Goal: Information Seeking & Learning: Learn about a topic

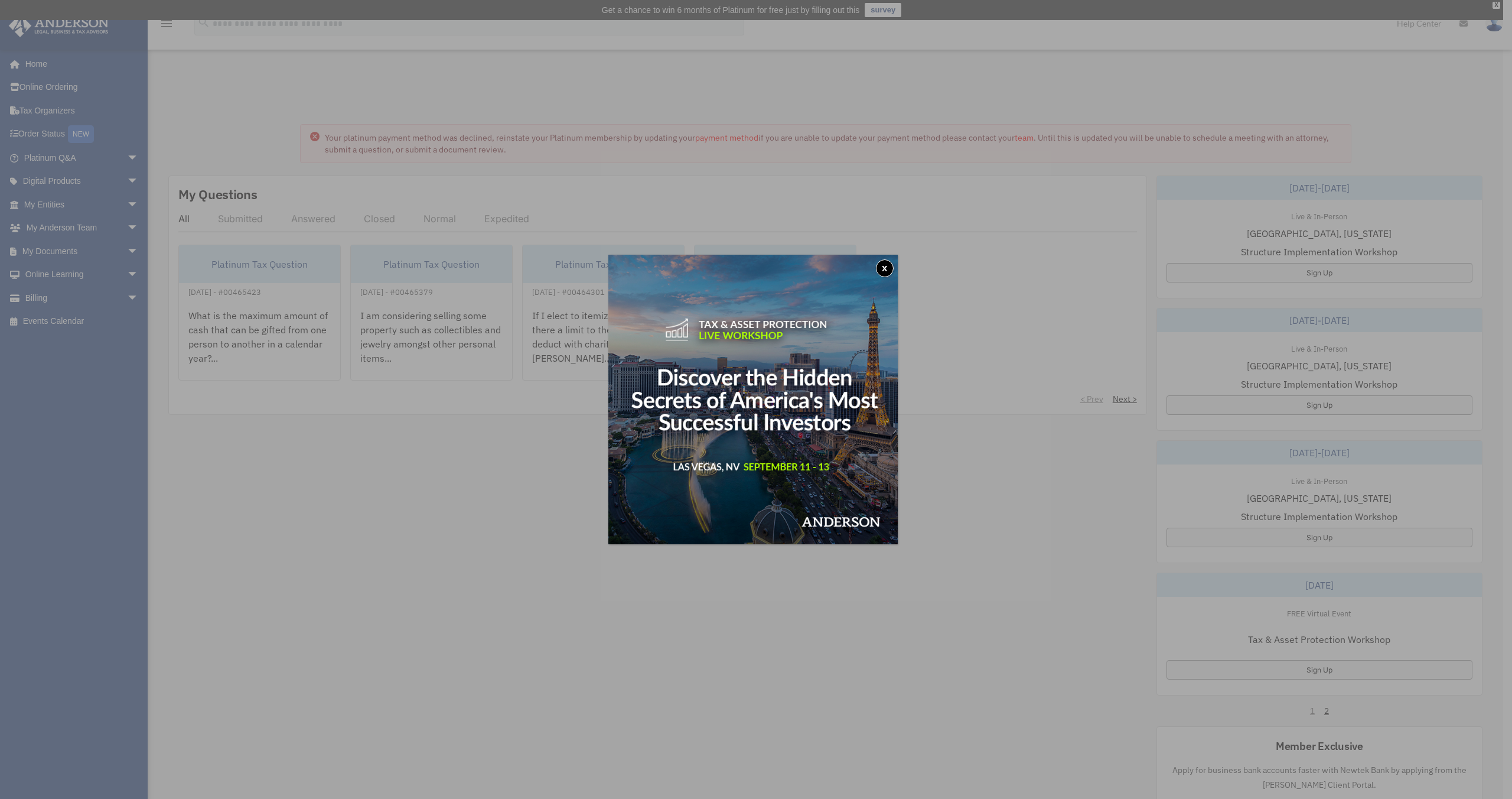
click at [879, 271] on button "x" at bounding box center [885, 269] width 18 height 18
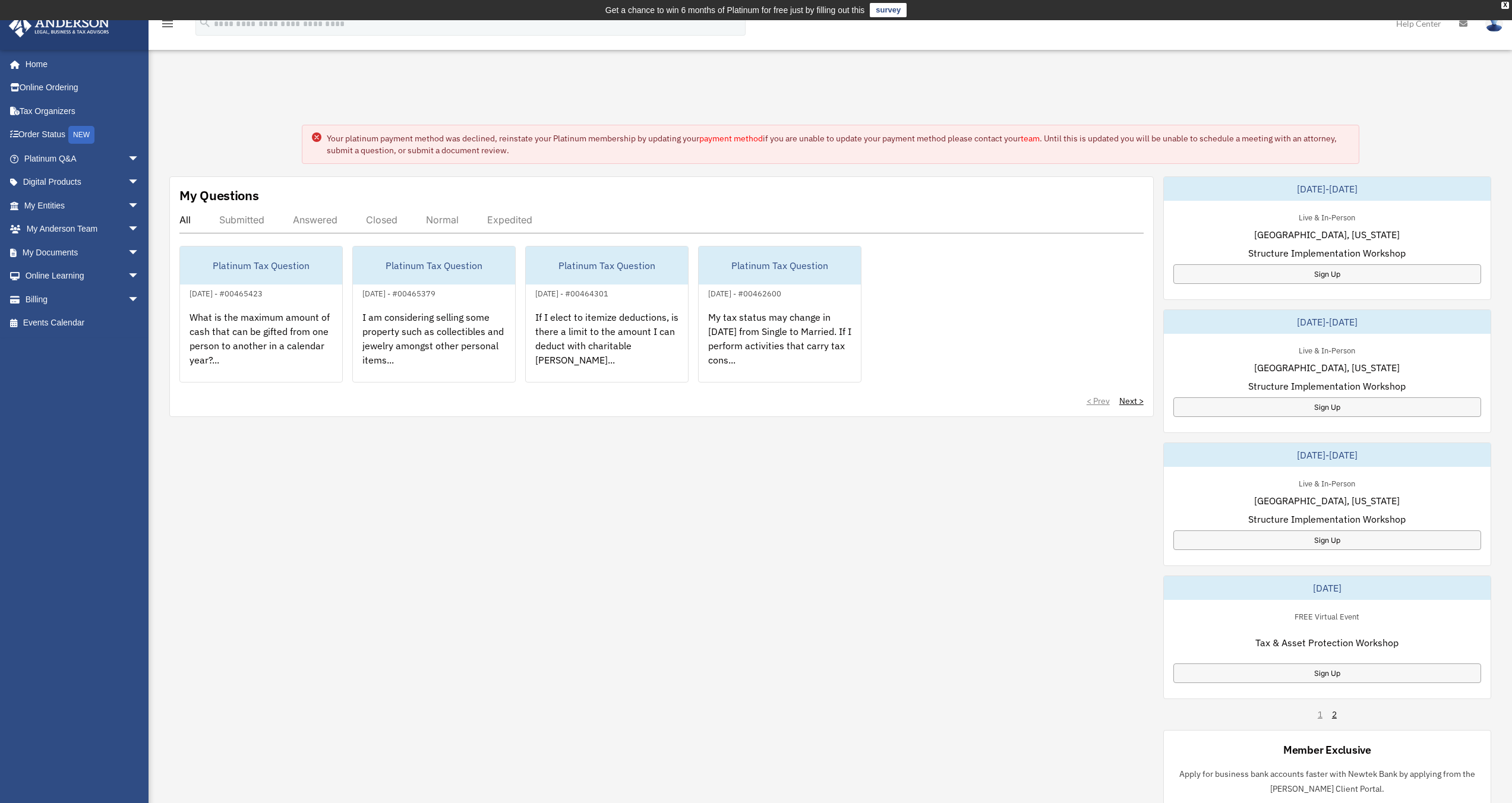
click at [185, 224] on div "All" at bounding box center [185, 220] width 11 height 12
click at [182, 221] on div "All" at bounding box center [185, 220] width 11 height 12
click at [1126, 400] on link "Next >" at bounding box center [1132, 401] width 25 height 12
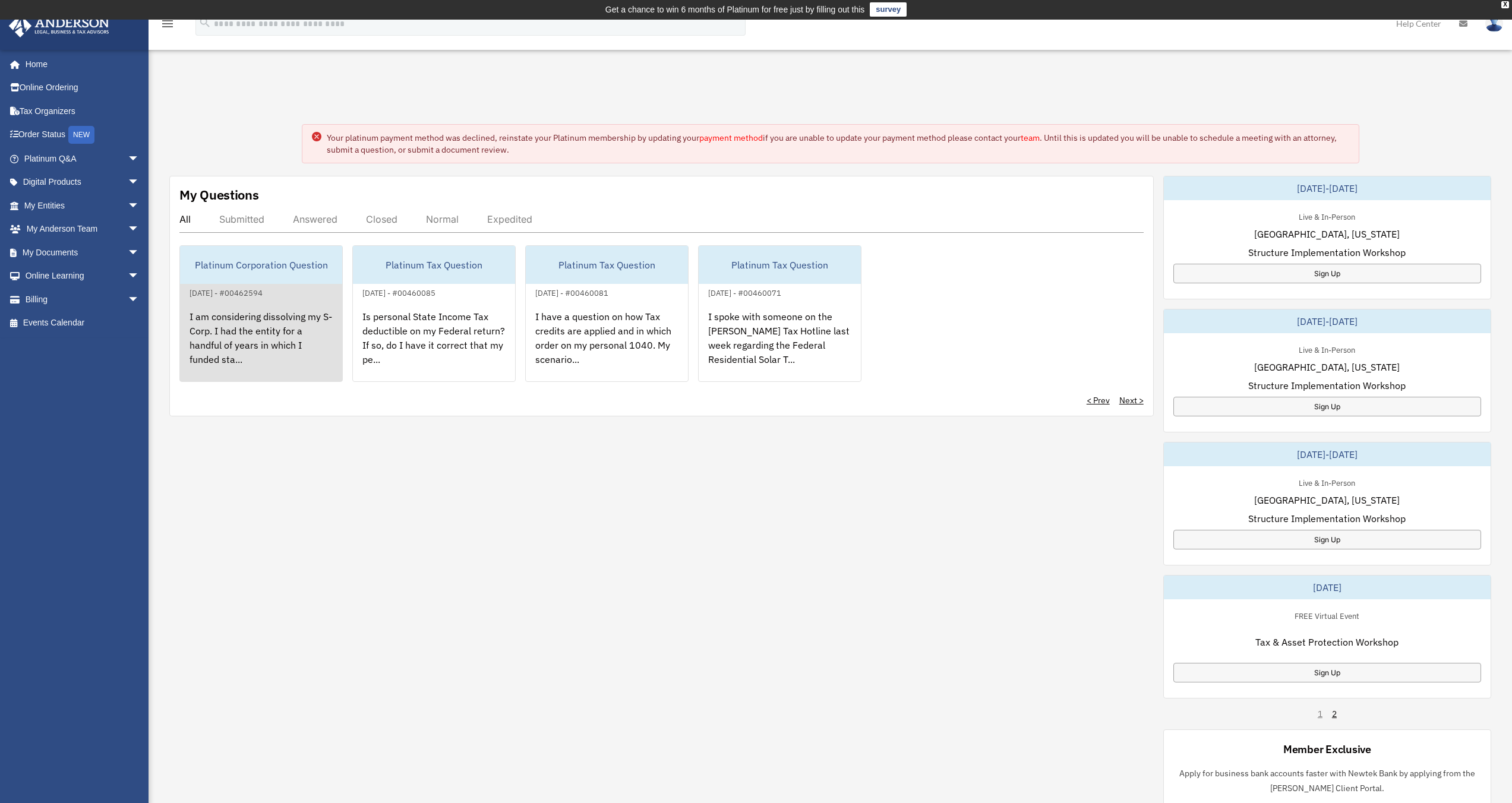
click at [225, 354] on div "I am considering dissolving my S-Corp. I had the entity for a handful of years …" at bounding box center [261, 346] width 162 height 93
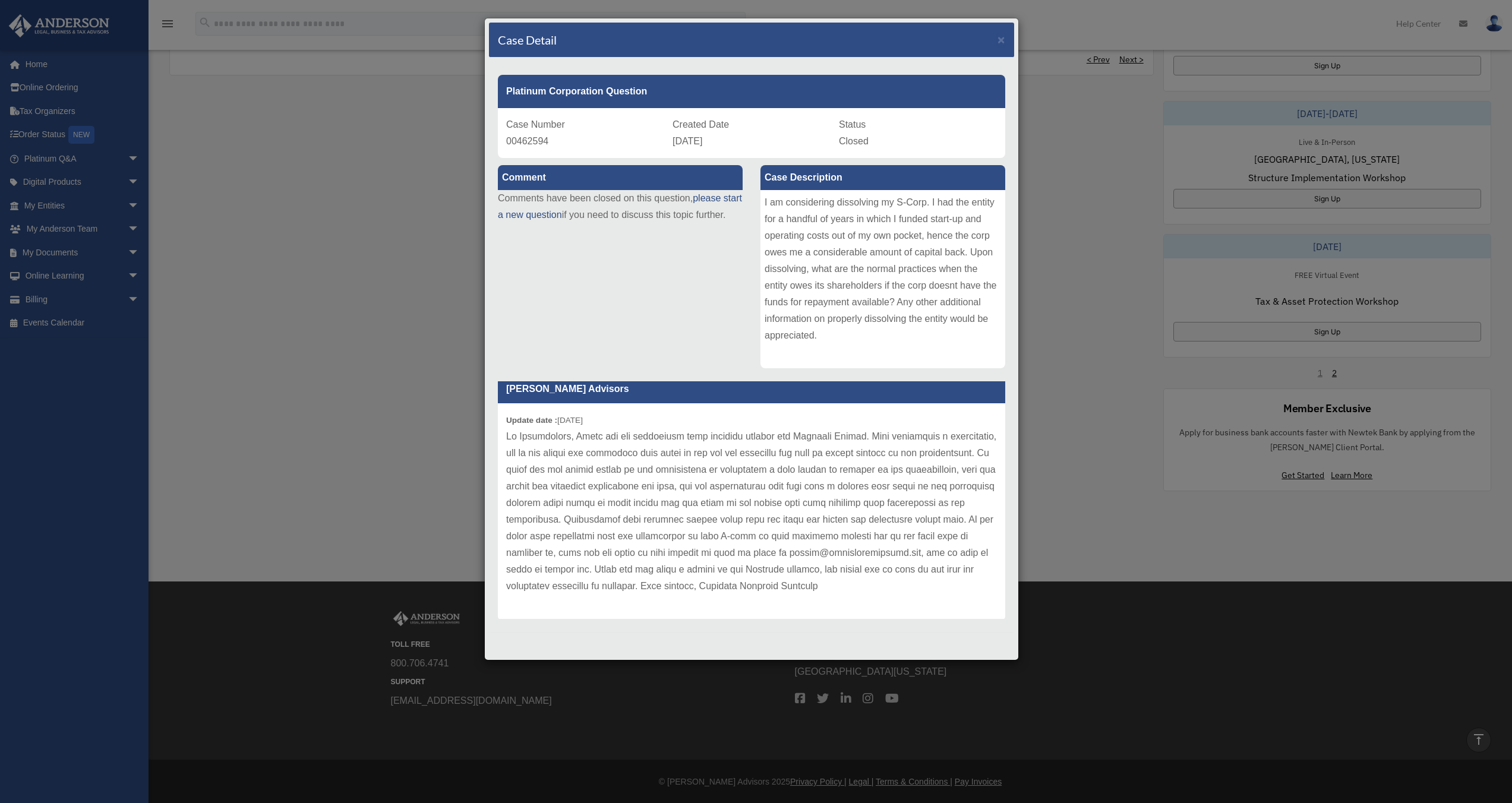
scroll to position [16, 0]
drag, startPoint x: 222, startPoint y: 264, endPoint x: 240, endPoint y: 269, distance: 18.7
click at [222, 264] on div "Case Detail × Platinum Corporation Question Case Number 00462594 Created Date […" at bounding box center [756, 402] width 1512 height 803
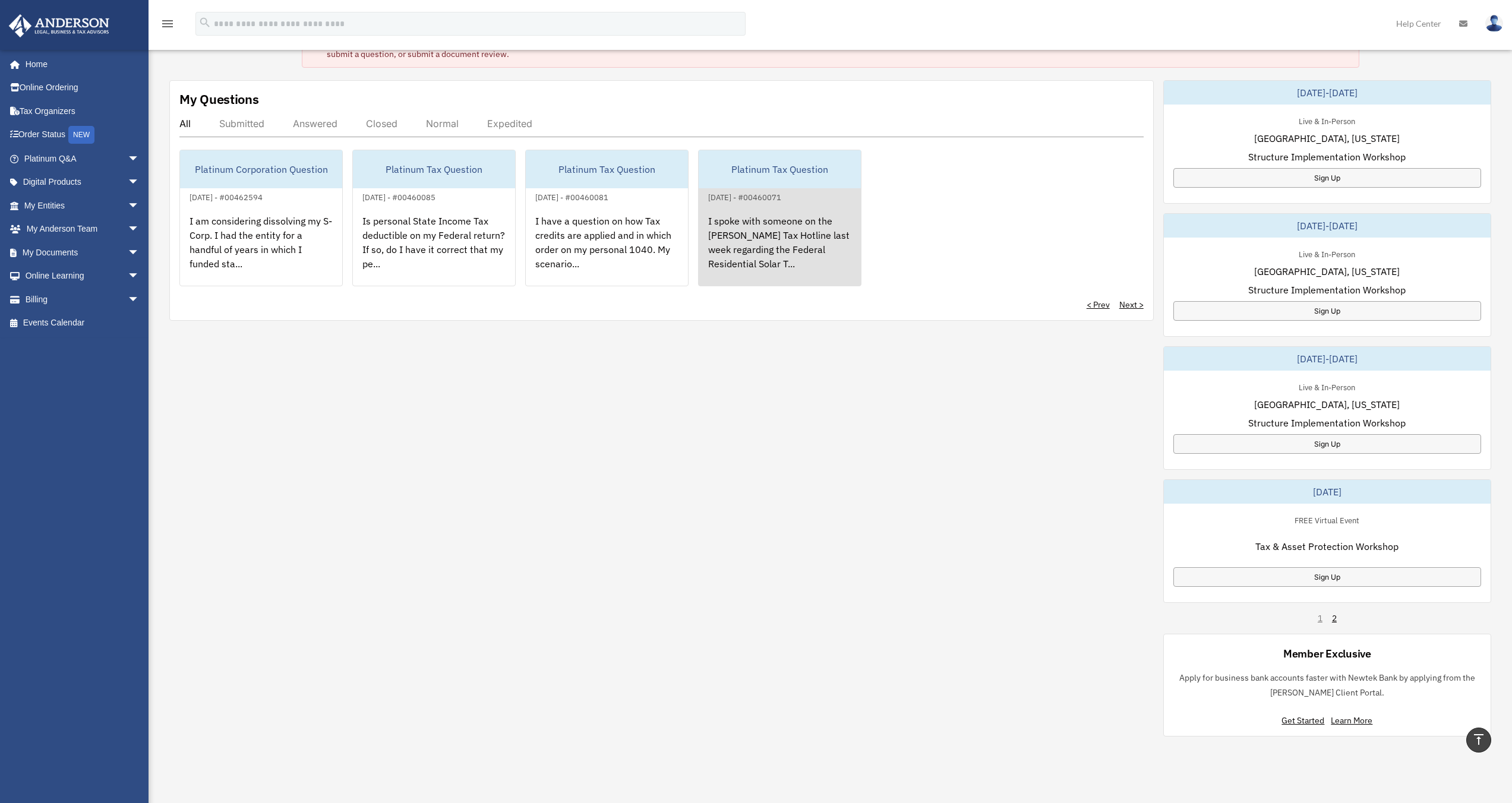
scroll to position [91, 0]
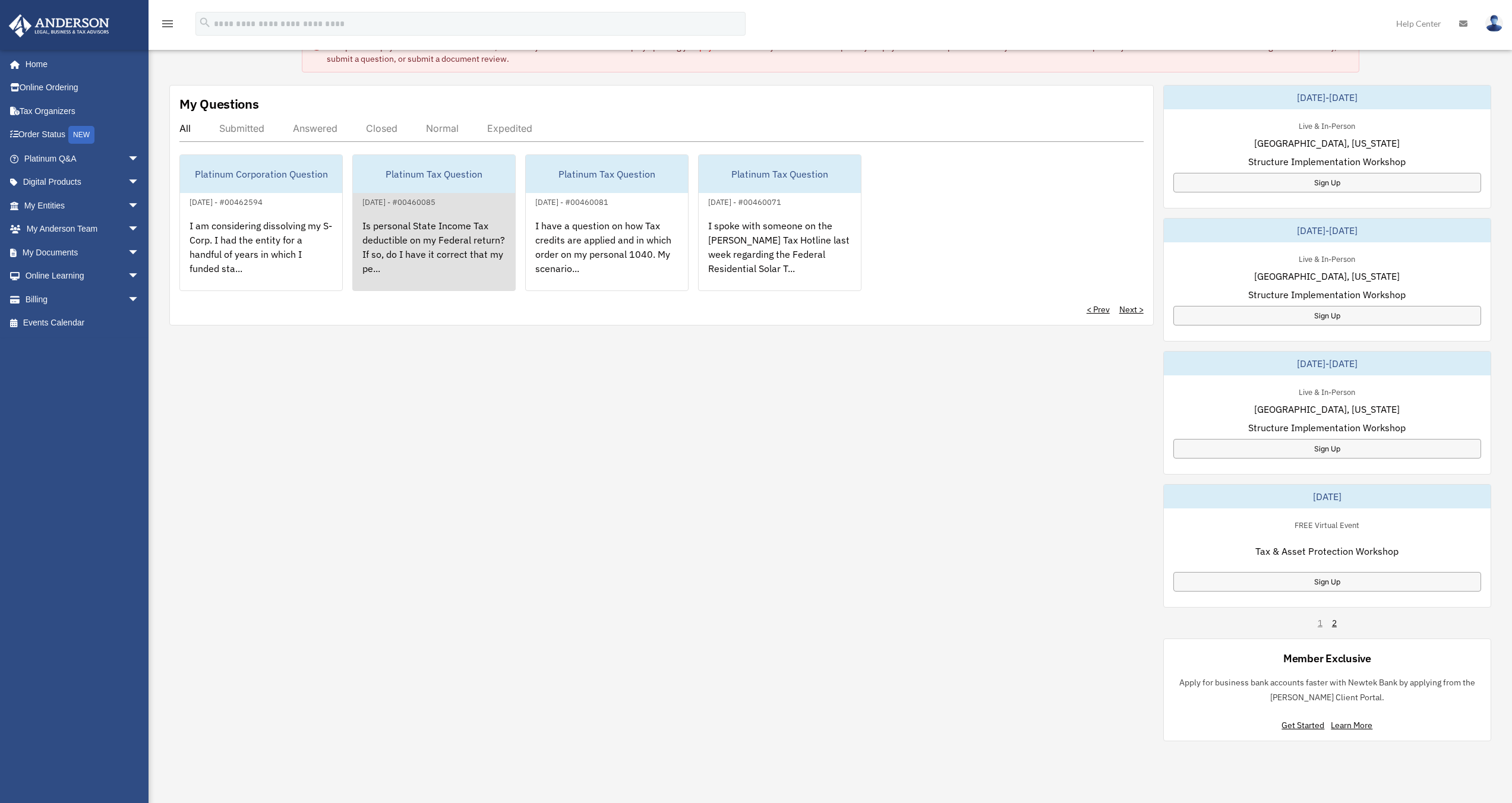
click at [469, 270] on div "Is personal State Income Tax deductible on my Federal return? If so, do I have …" at bounding box center [434, 255] width 162 height 93
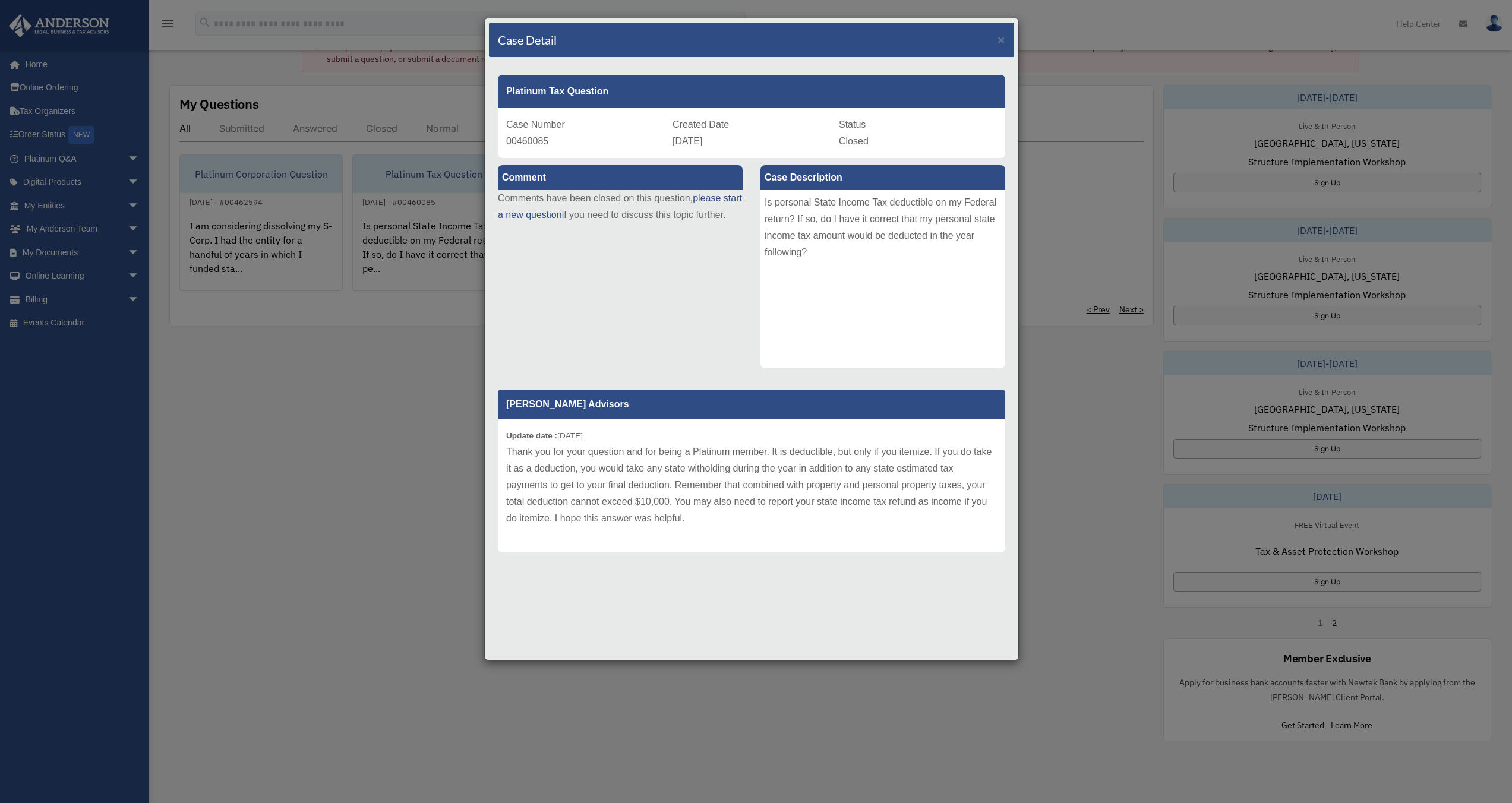
click at [413, 489] on div "Case Detail × Platinum Tax Question Case Number 00460085 Created Date [DATE] St…" at bounding box center [756, 402] width 1512 height 803
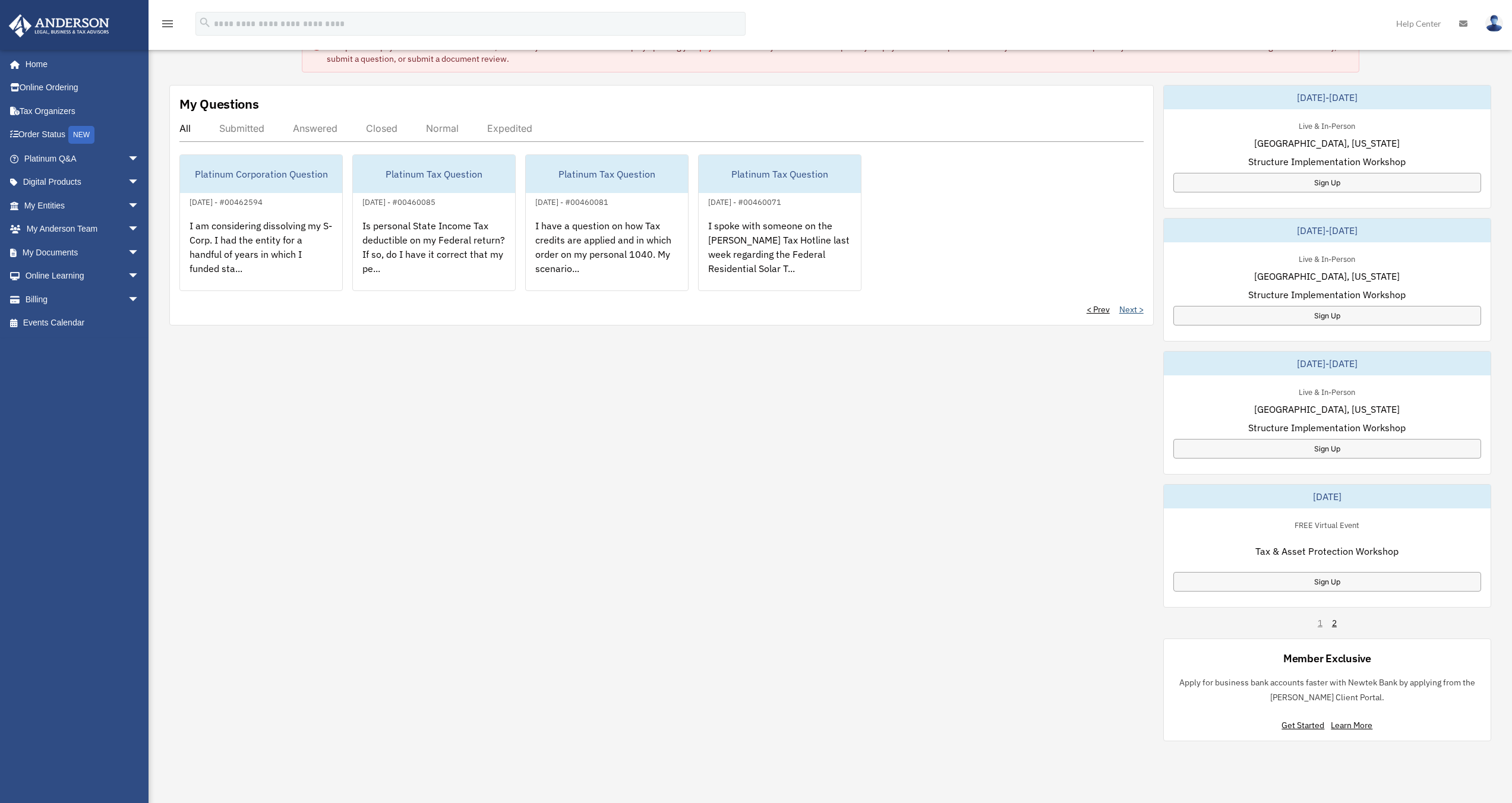
click at [1132, 315] on link "Next >" at bounding box center [1132, 310] width 25 height 12
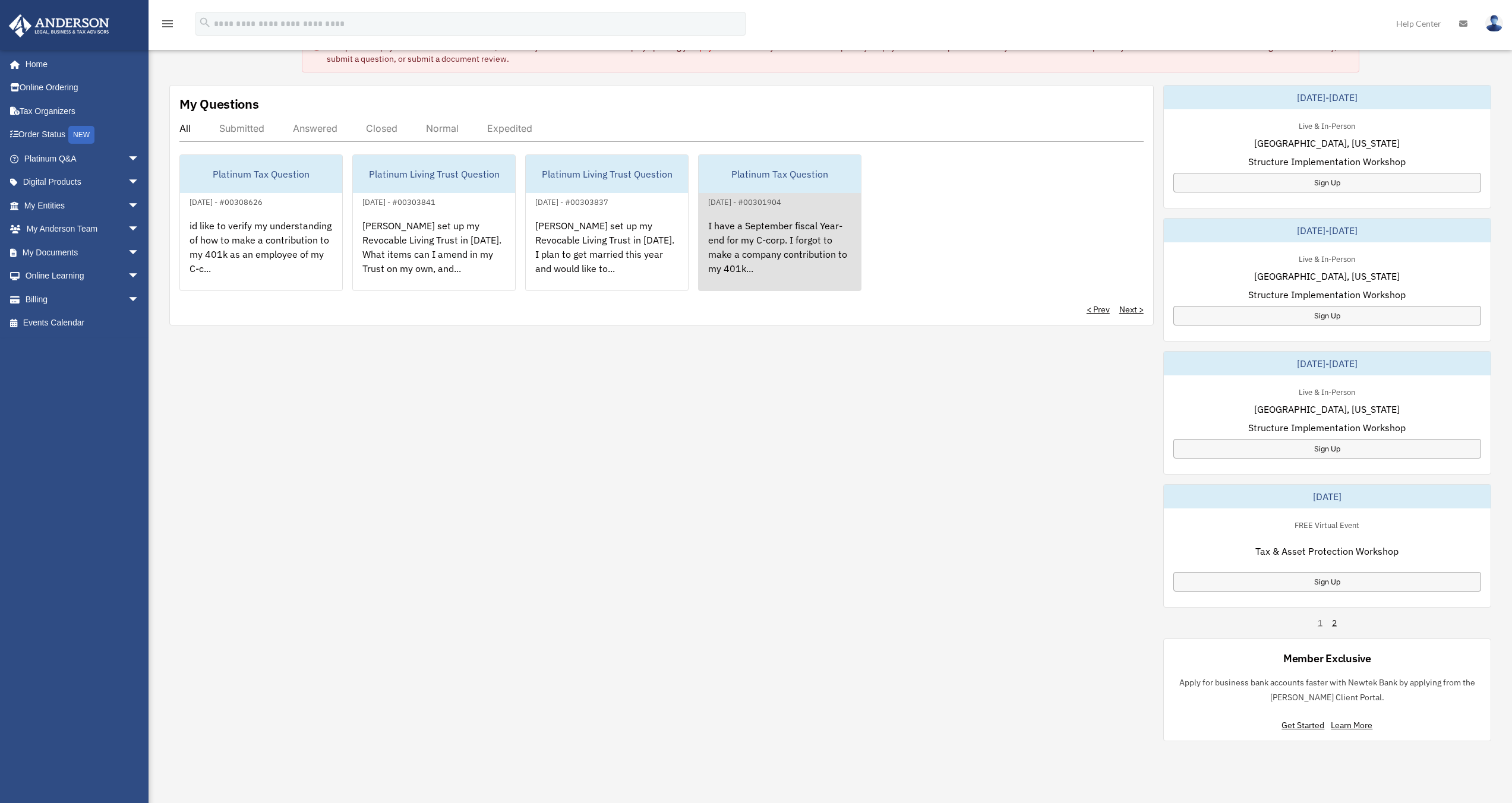
click at [765, 269] on div "I have a September fiscal Year-end for my C-corp. I forgot to make a company co…" at bounding box center [779, 255] width 162 height 93
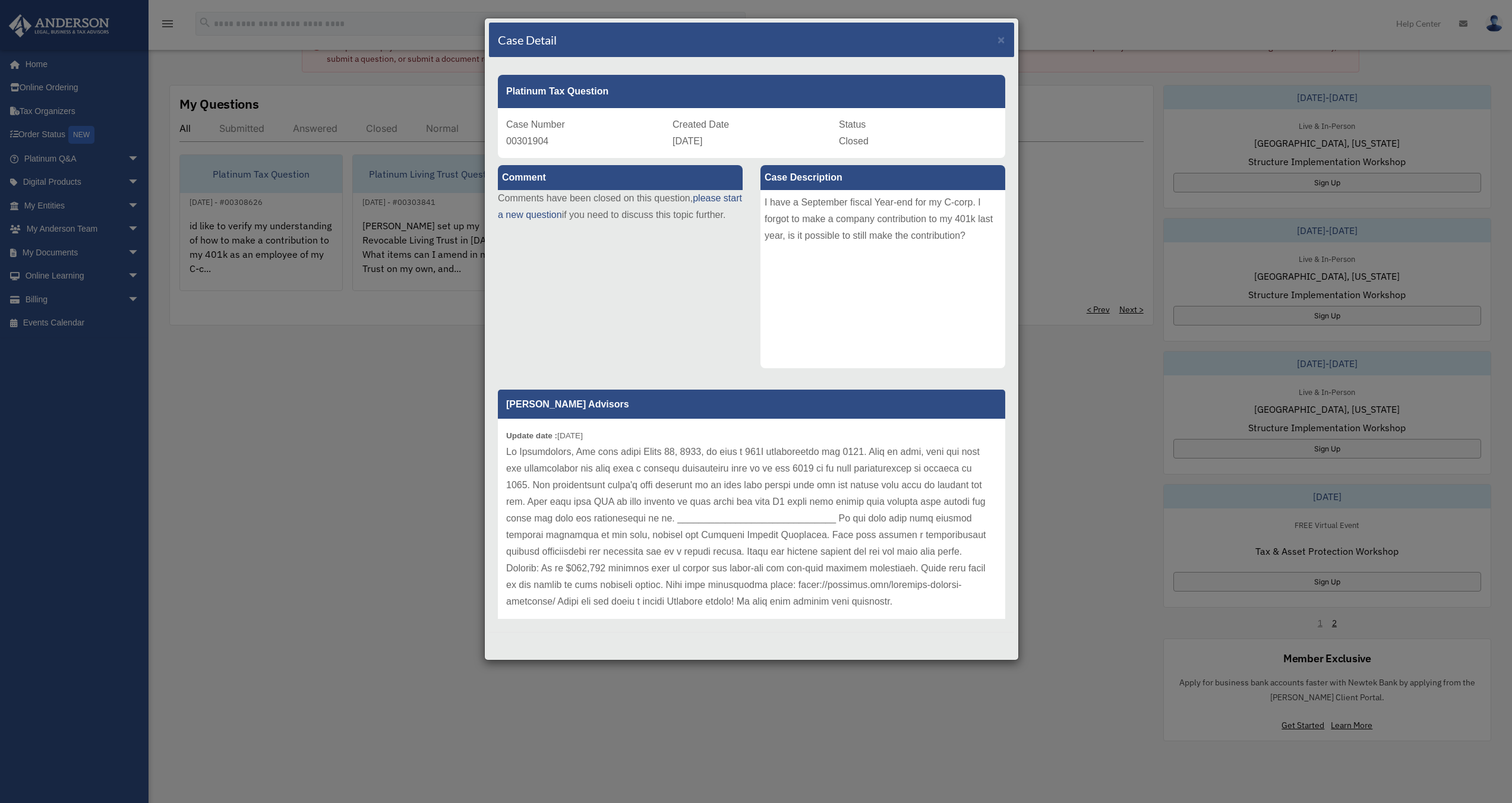
click at [285, 447] on div "Case Detail × Platinum Tax Question Case Number 00301904 Created Date [DATE] St…" at bounding box center [756, 402] width 1512 height 803
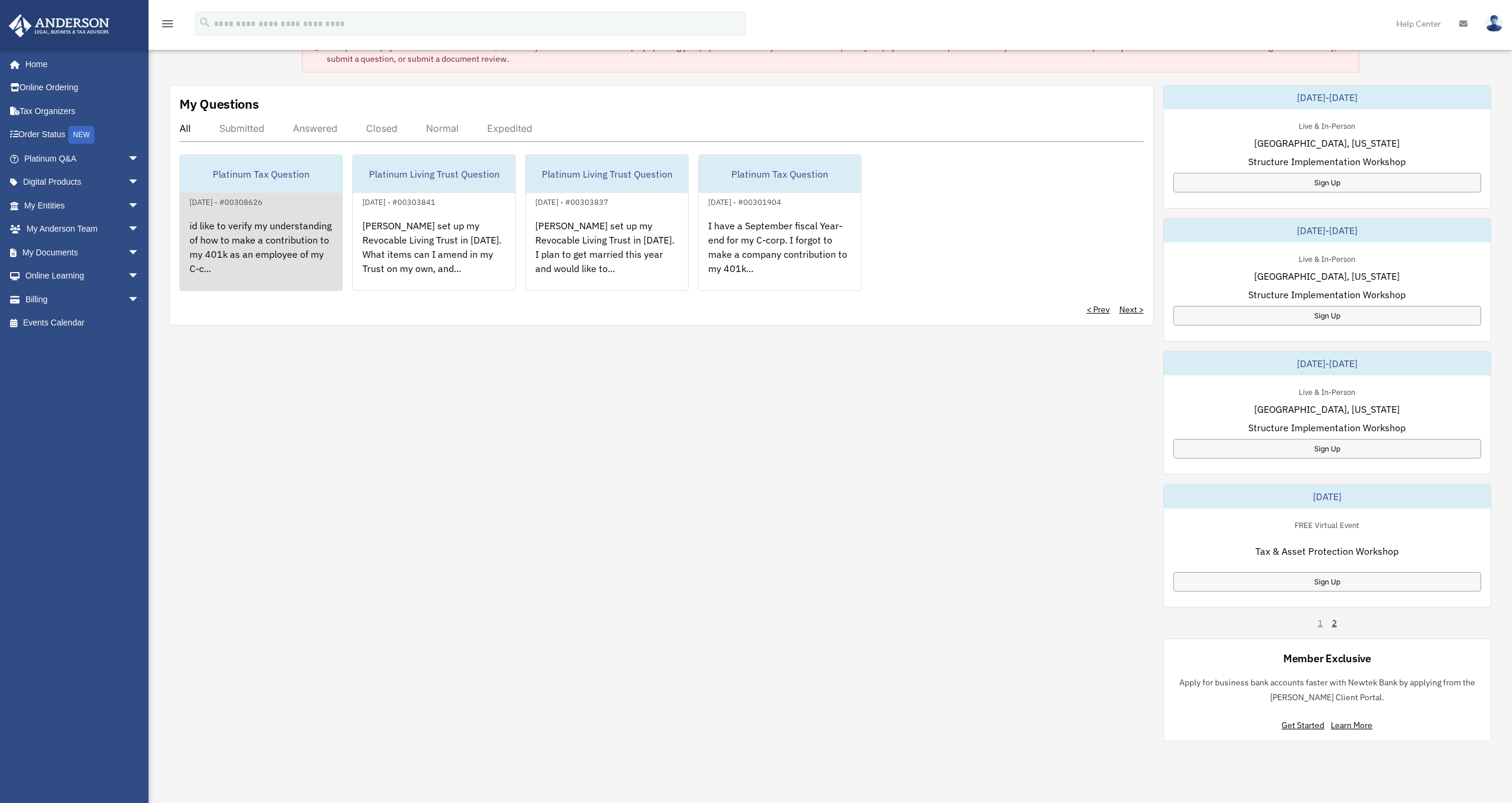
click at [276, 280] on div "id like to verify my understanding of how to make a contribution to my 401k as …" at bounding box center [261, 255] width 162 height 93
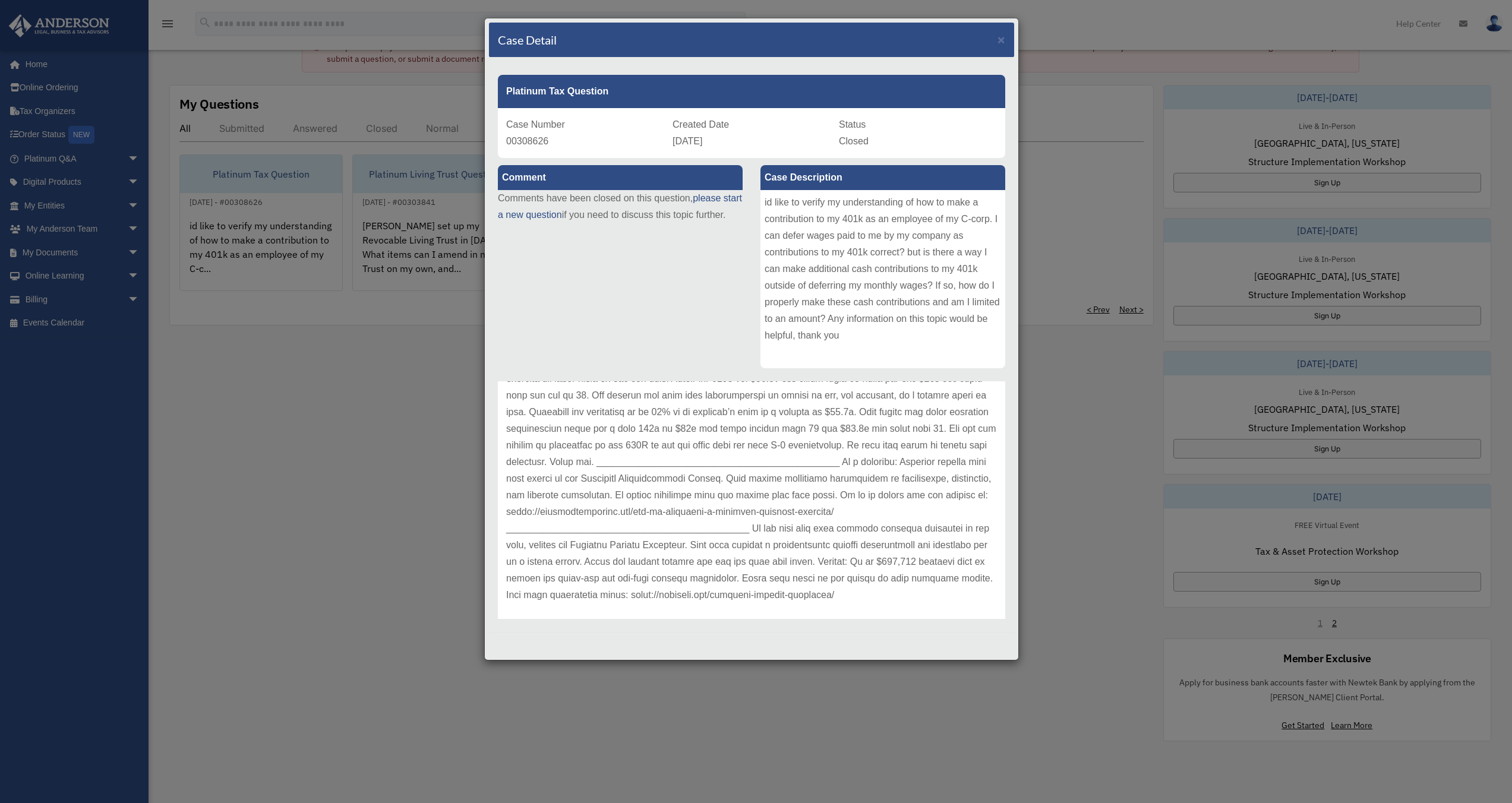
scroll to position [94, 0]
click at [426, 541] on div "Case Detail × Platinum Tax Question Case Number 00308626 Created Date [DATE] St…" at bounding box center [756, 402] width 1512 height 803
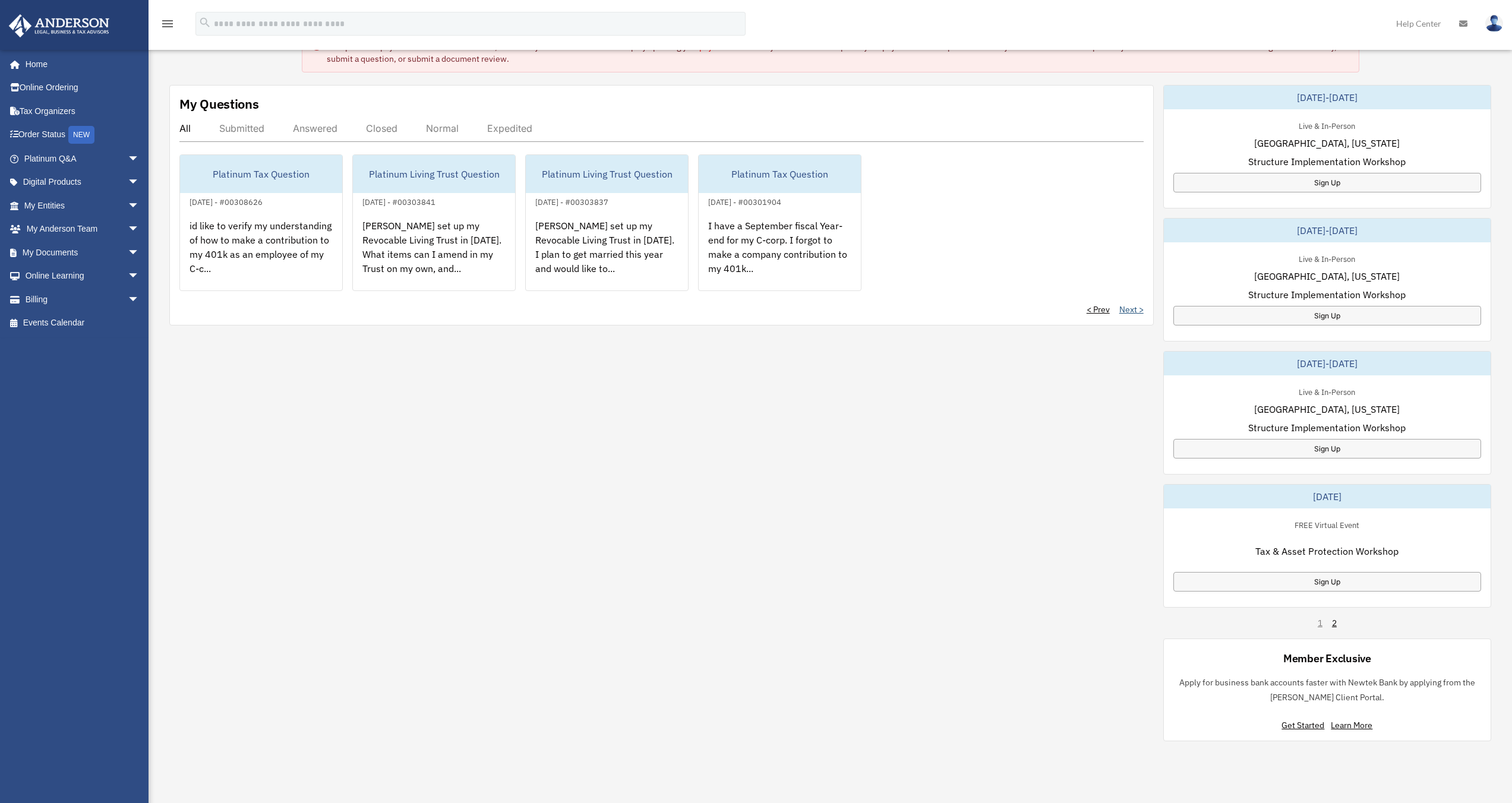
click at [1128, 313] on link "Next >" at bounding box center [1132, 310] width 25 height 12
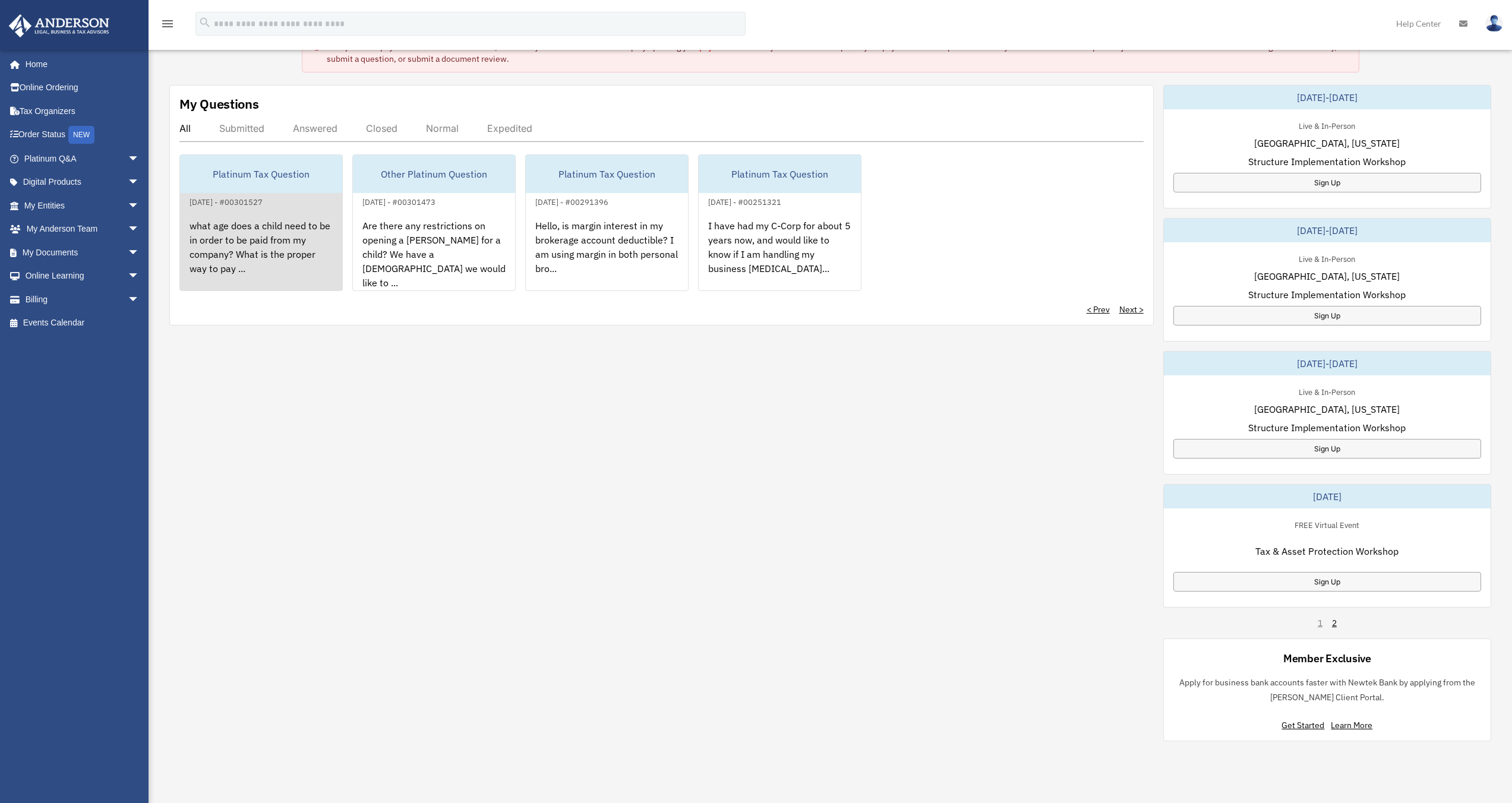
click at [273, 251] on div "what age does a child need to be in order to be paid from my company? What is t…" at bounding box center [261, 255] width 162 height 93
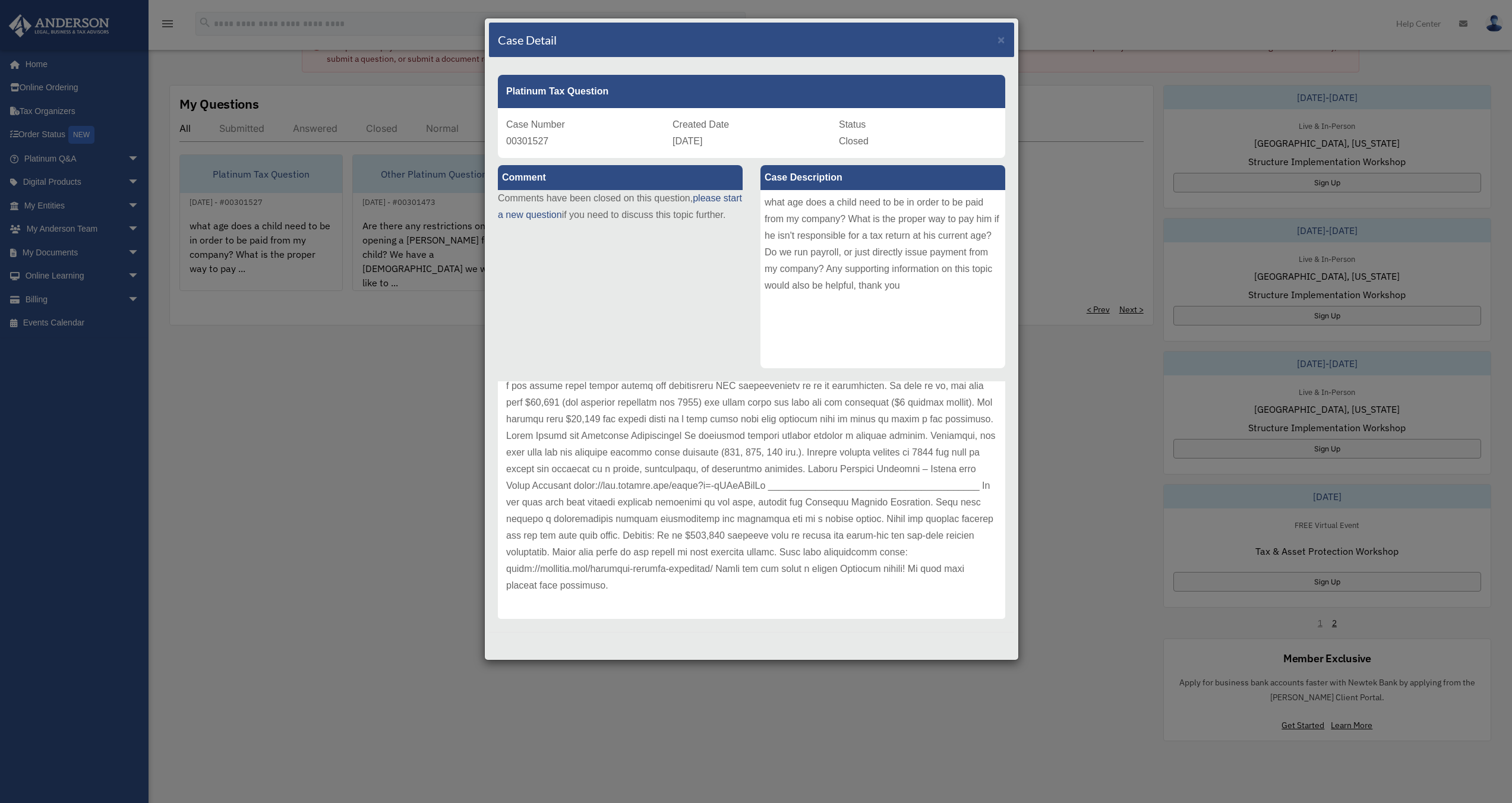
scroll to position [519, 0]
click at [441, 512] on div "Case Detail × Platinum Tax Question Case Number 00301527 Created Date [DATE] St…" at bounding box center [756, 402] width 1512 height 803
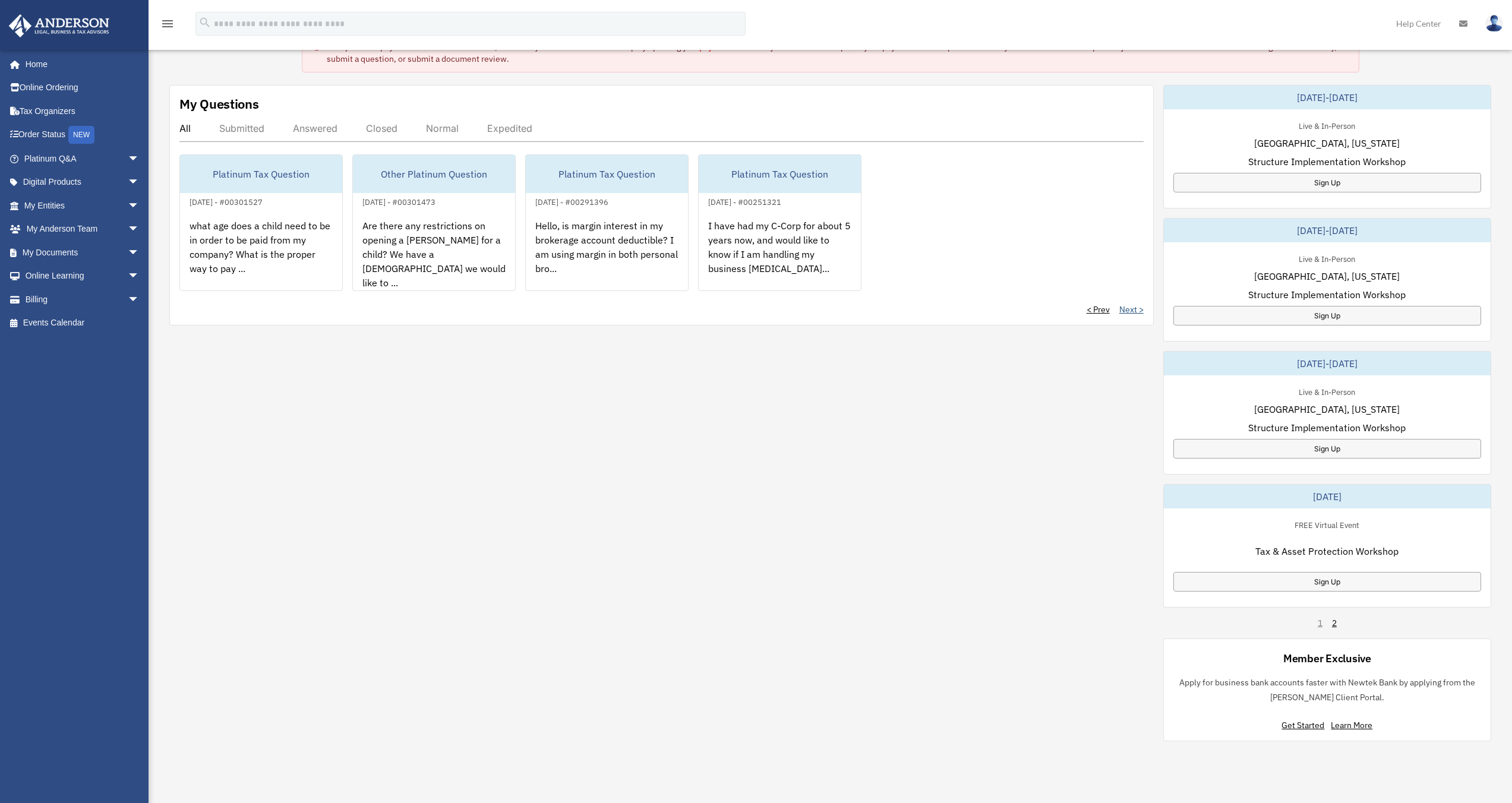
click at [1130, 311] on link "Next >" at bounding box center [1132, 310] width 25 height 12
click at [1125, 313] on link "Next >" at bounding box center [1132, 310] width 25 height 12
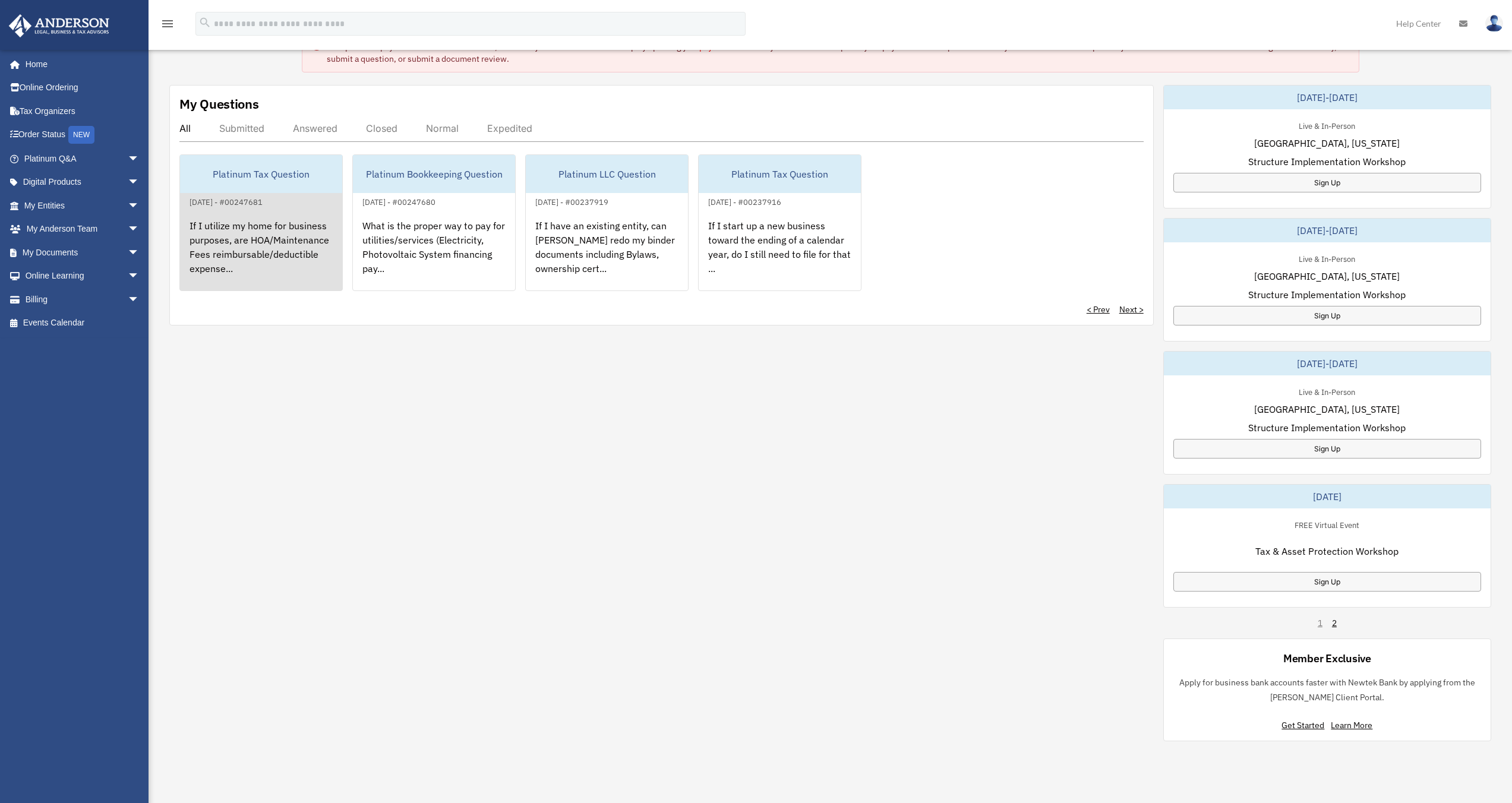
click at [276, 271] on div "If I utilize my home for business purposes, are HOA/Maintenance Fees reimbursab…" at bounding box center [261, 255] width 162 height 93
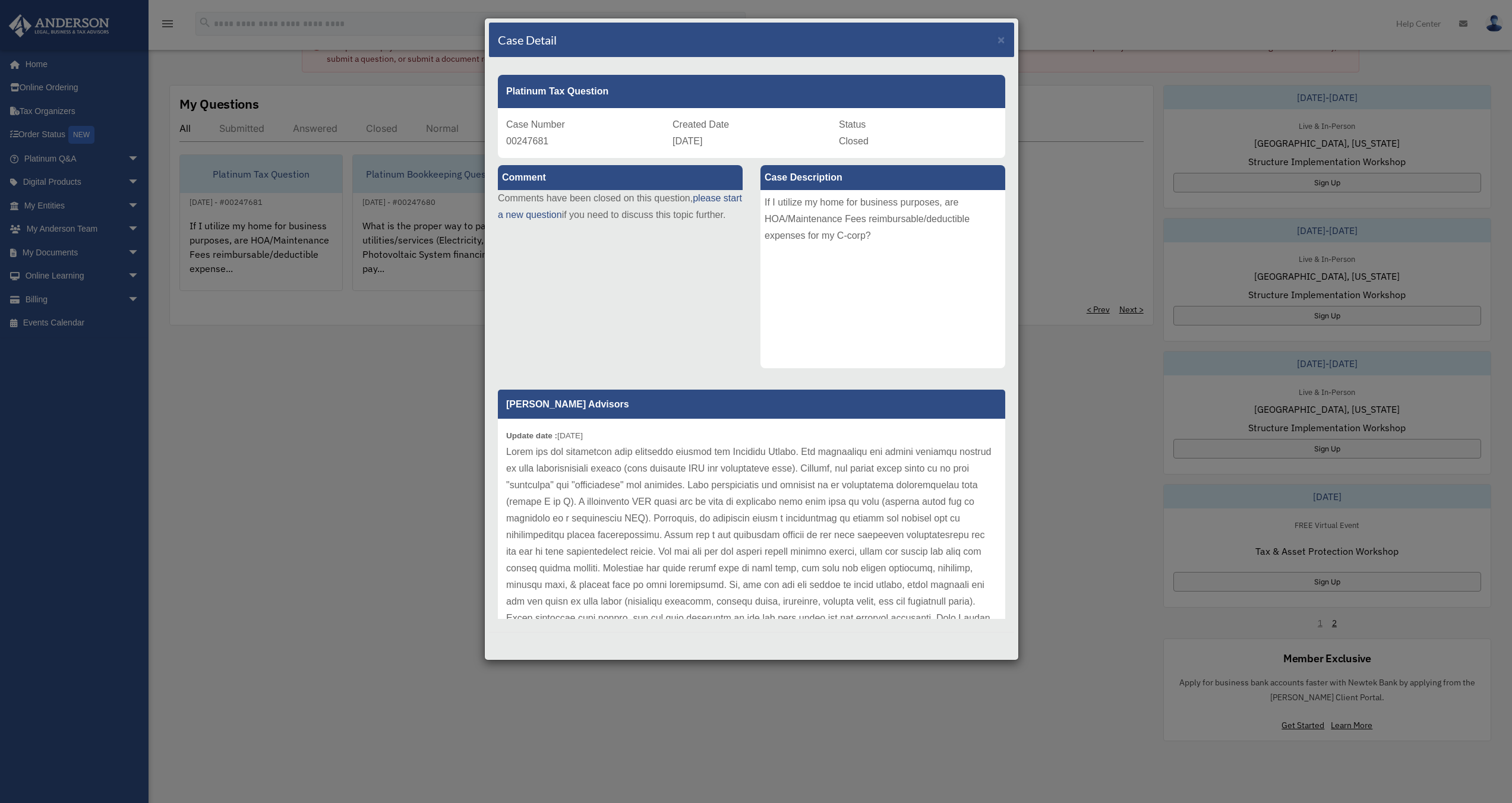
click at [164, 488] on div "Case Detail × Platinum Tax Question Case Number 00247681 Created Date [DATE] St…" at bounding box center [756, 402] width 1512 height 803
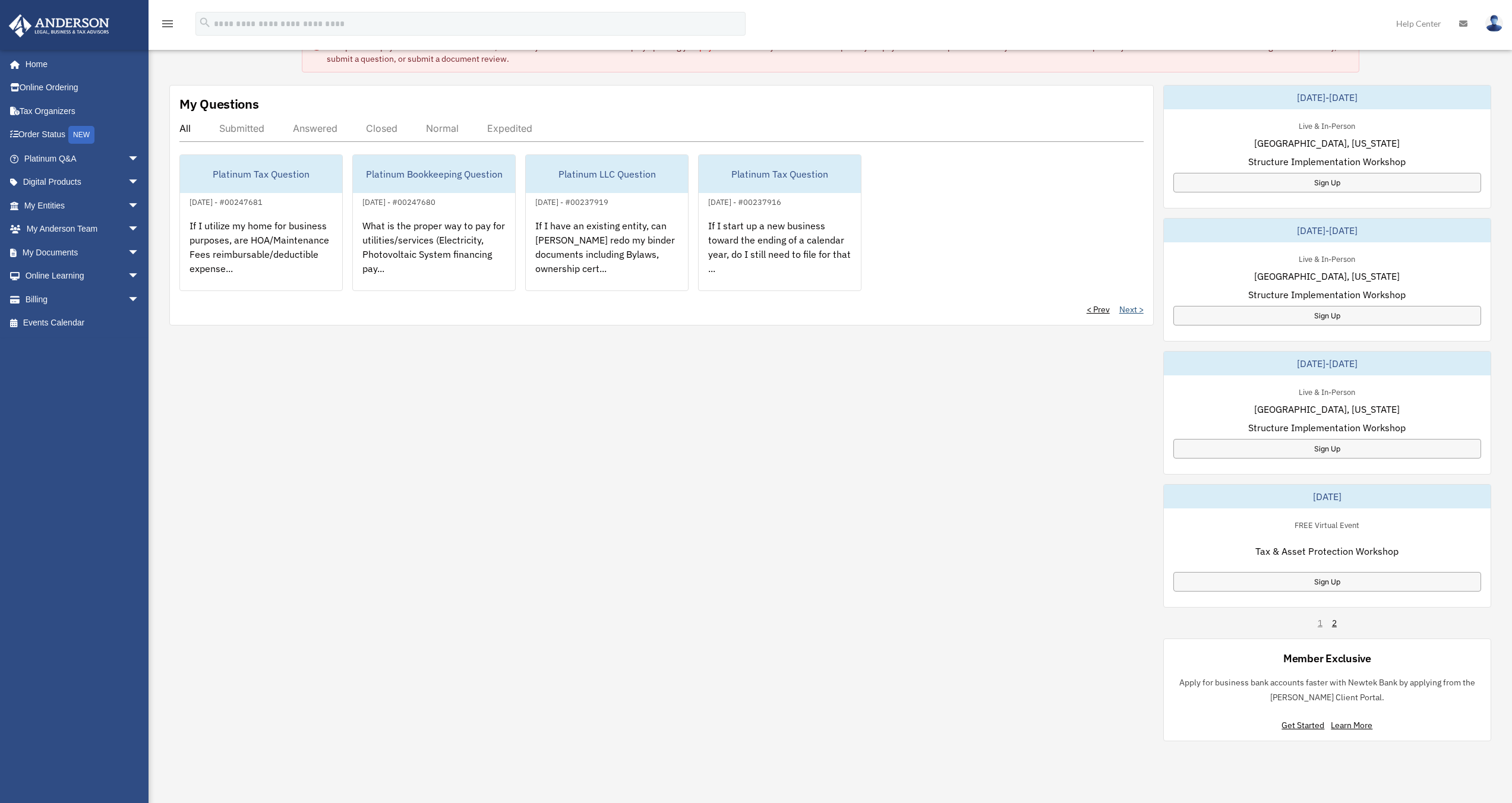
click at [1127, 310] on link "Next >" at bounding box center [1132, 310] width 25 height 12
click at [1130, 310] on link "Next >" at bounding box center [1132, 310] width 25 height 12
click at [1129, 311] on link "Next >" at bounding box center [1132, 310] width 25 height 12
click at [1141, 309] on link "Next >" at bounding box center [1132, 310] width 25 height 12
click at [1125, 311] on link "Next >" at bounding box center [1132, 310] width 25 height 12
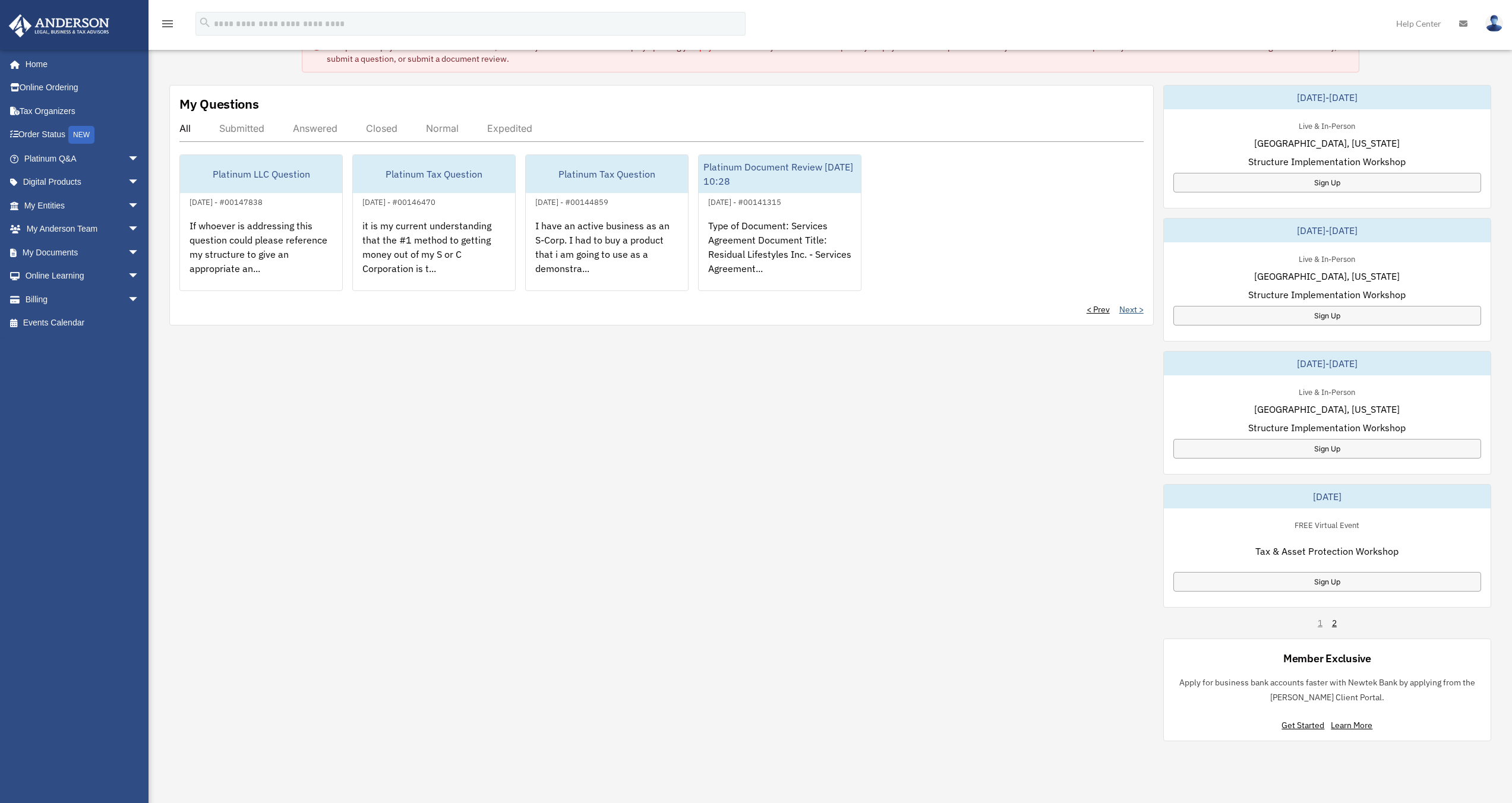
click at [1125, 311] on link "Next >" at bounding box center [1132, 310] width 25 height 12
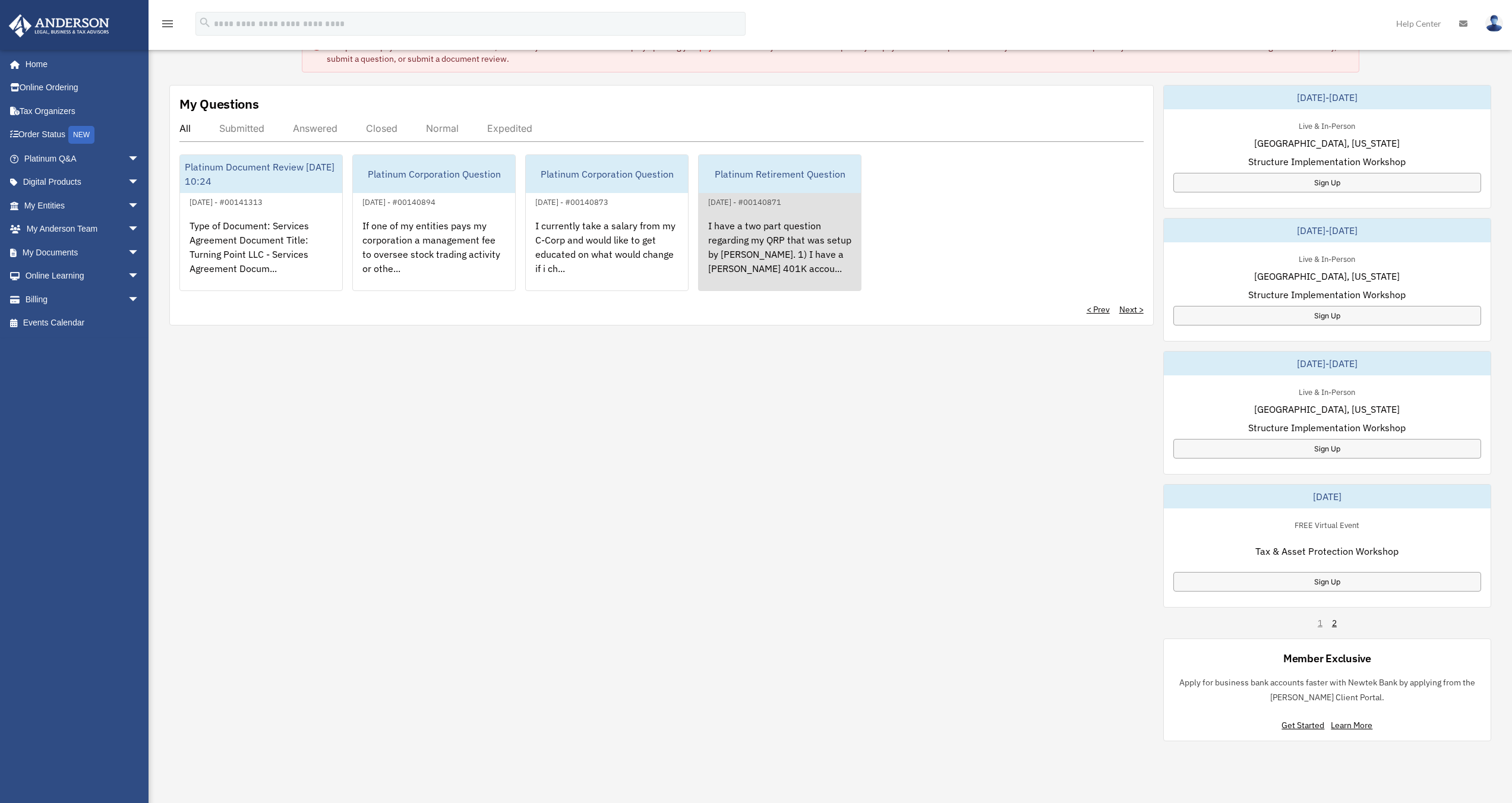
click at [765, 273] on div "I have a two part question regarding my QRP that was setup by [PERSON_NAME]. 1)…" at bounding box center [779, 255] width 162 height 93
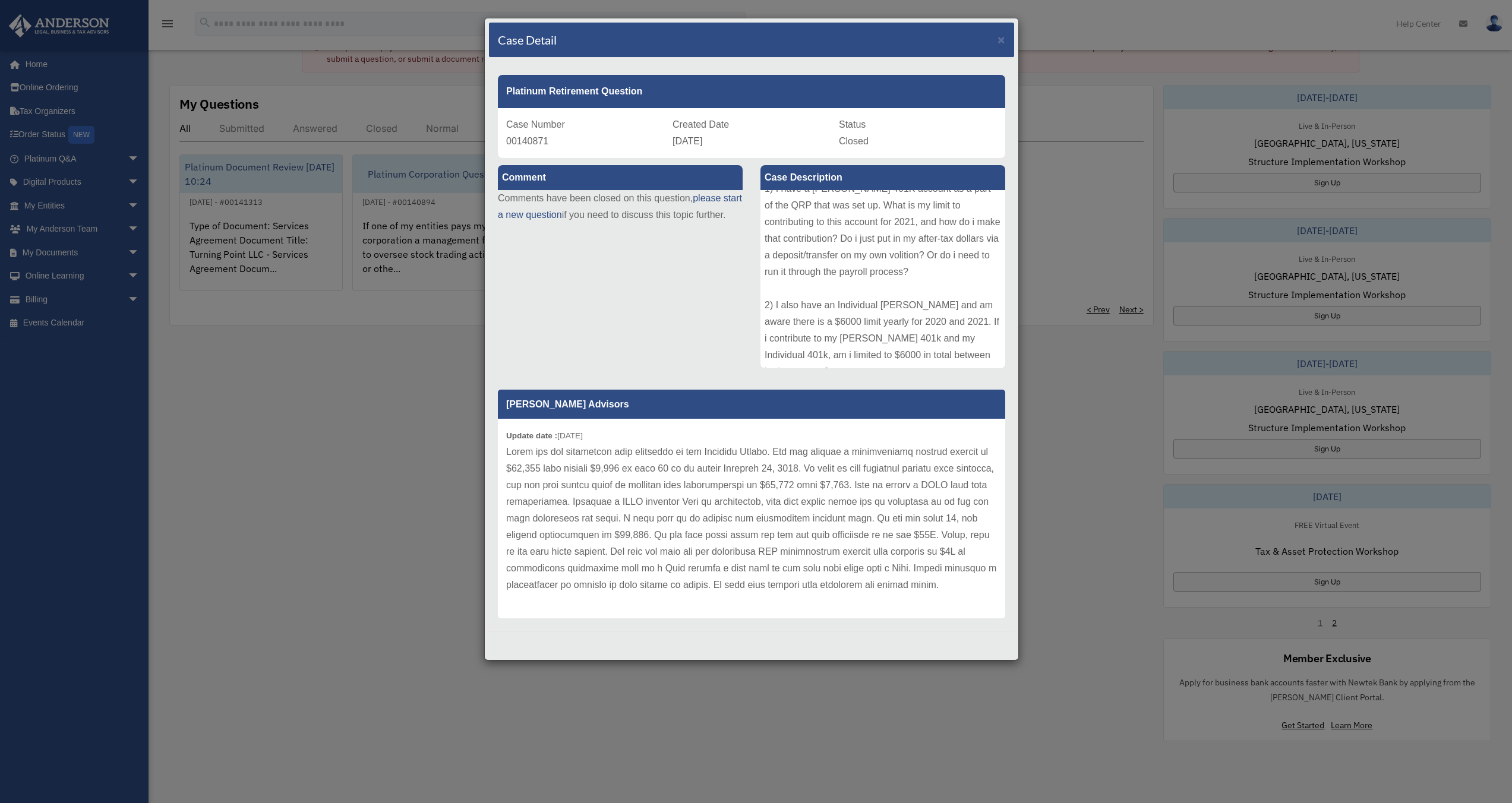
scroll to position [47, 0]
